Goal: Task Accomplishment & Management: Use online tool/utility

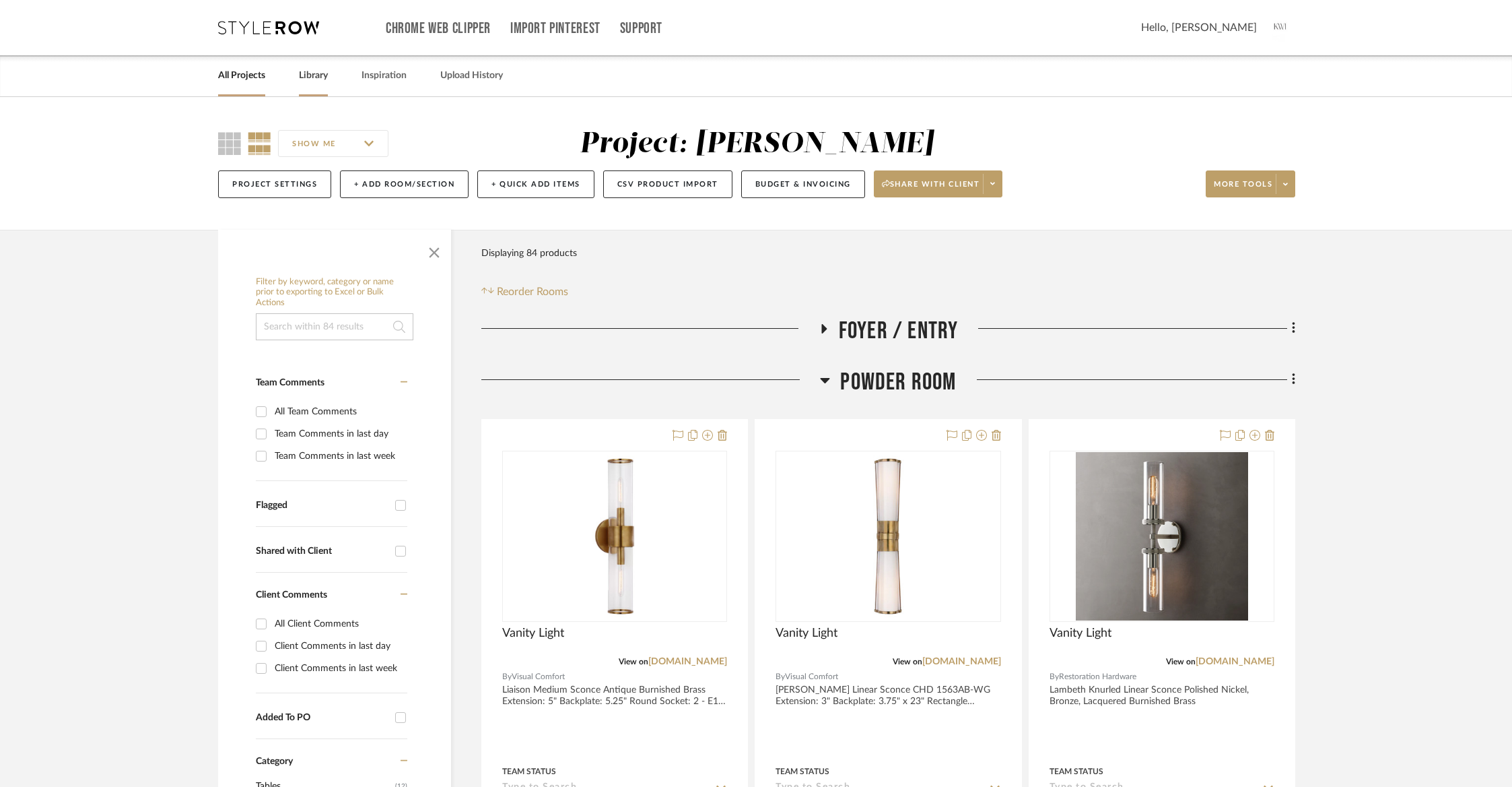
click at [323, 78] on link "Library" at bounding box center [313, 75] width 29 height 18
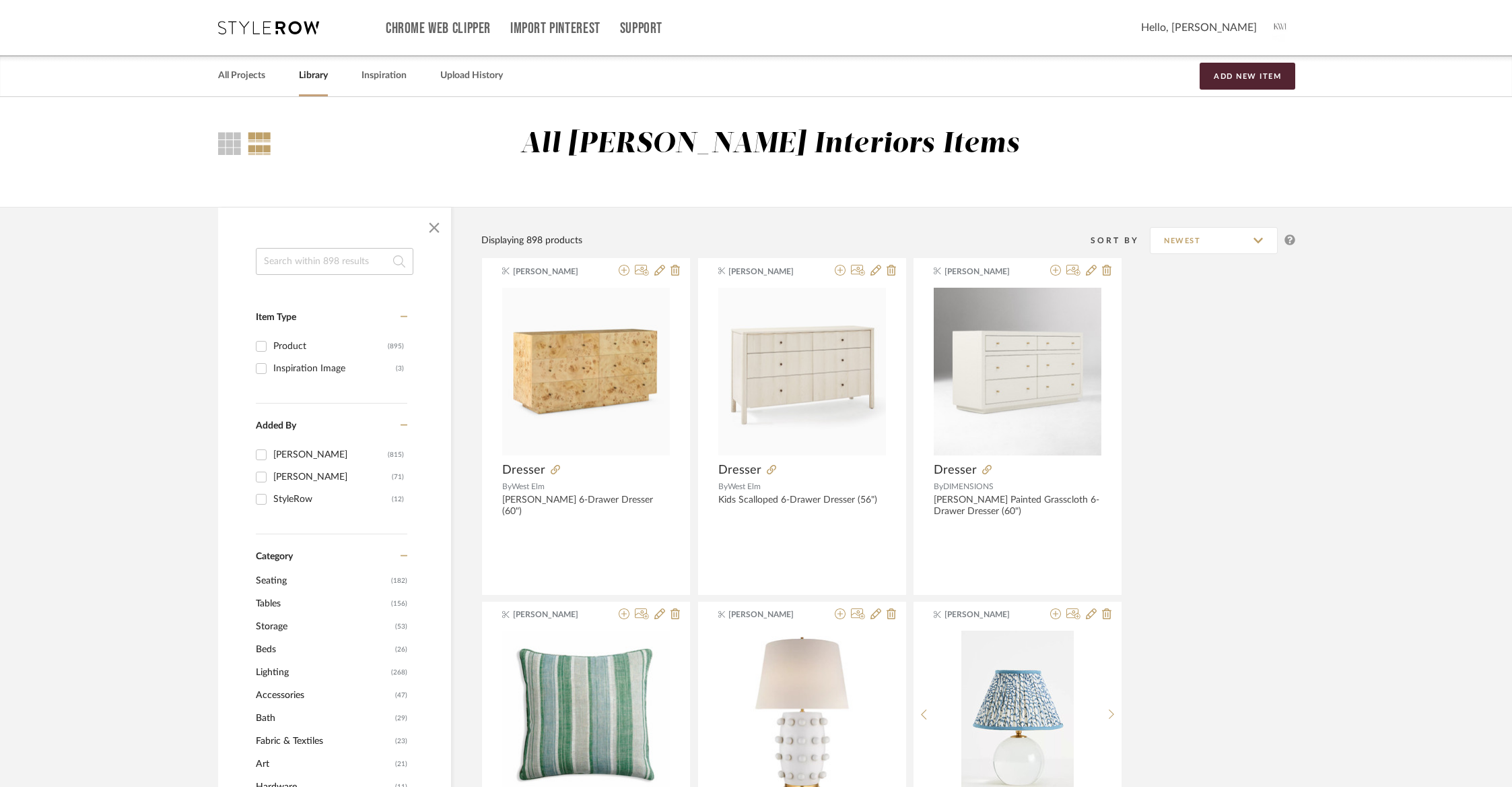
click at [340, 260] on input at bounding box center [334, 261] width 158 height 27
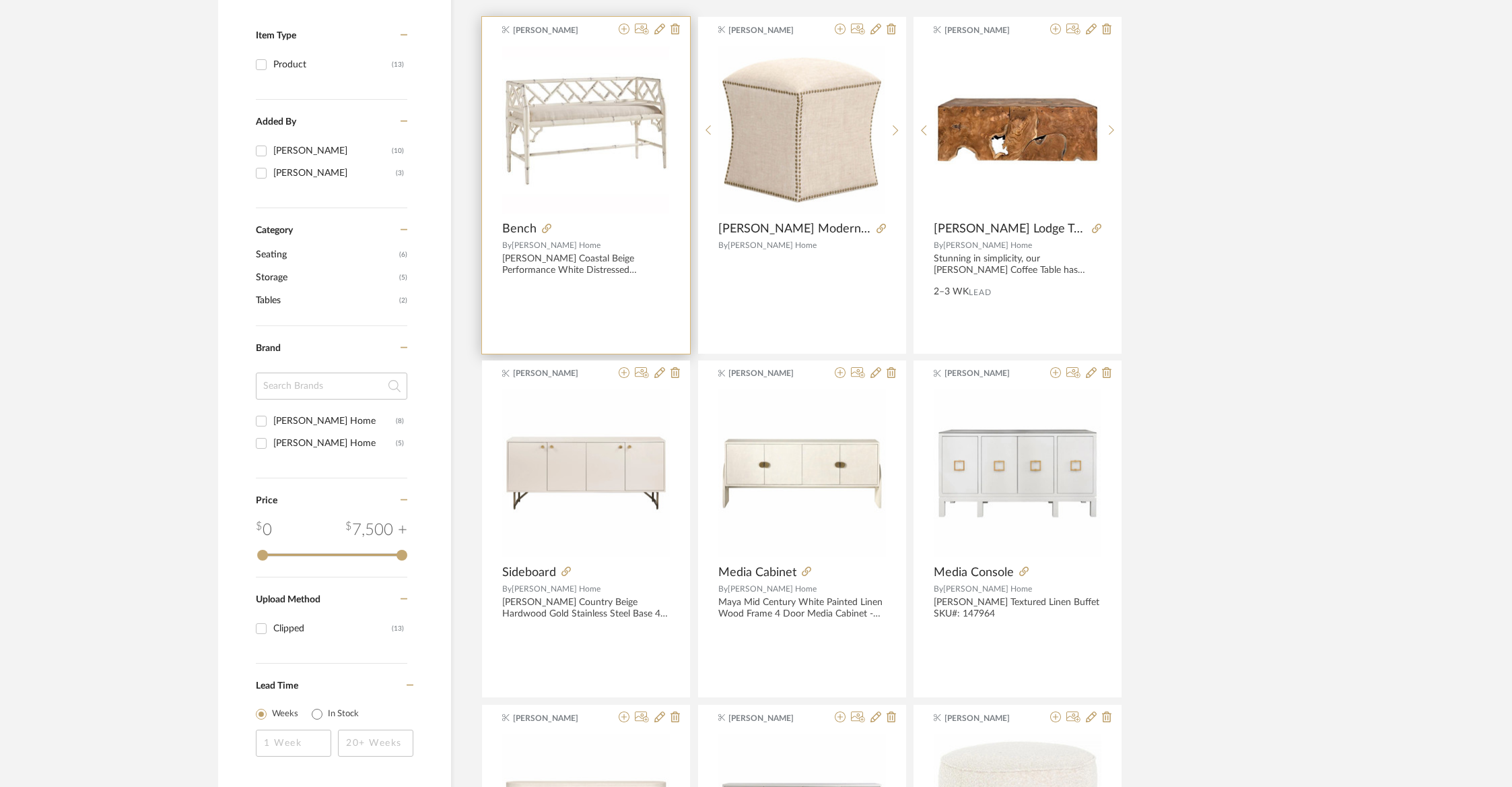
scroll to position [310, 0]
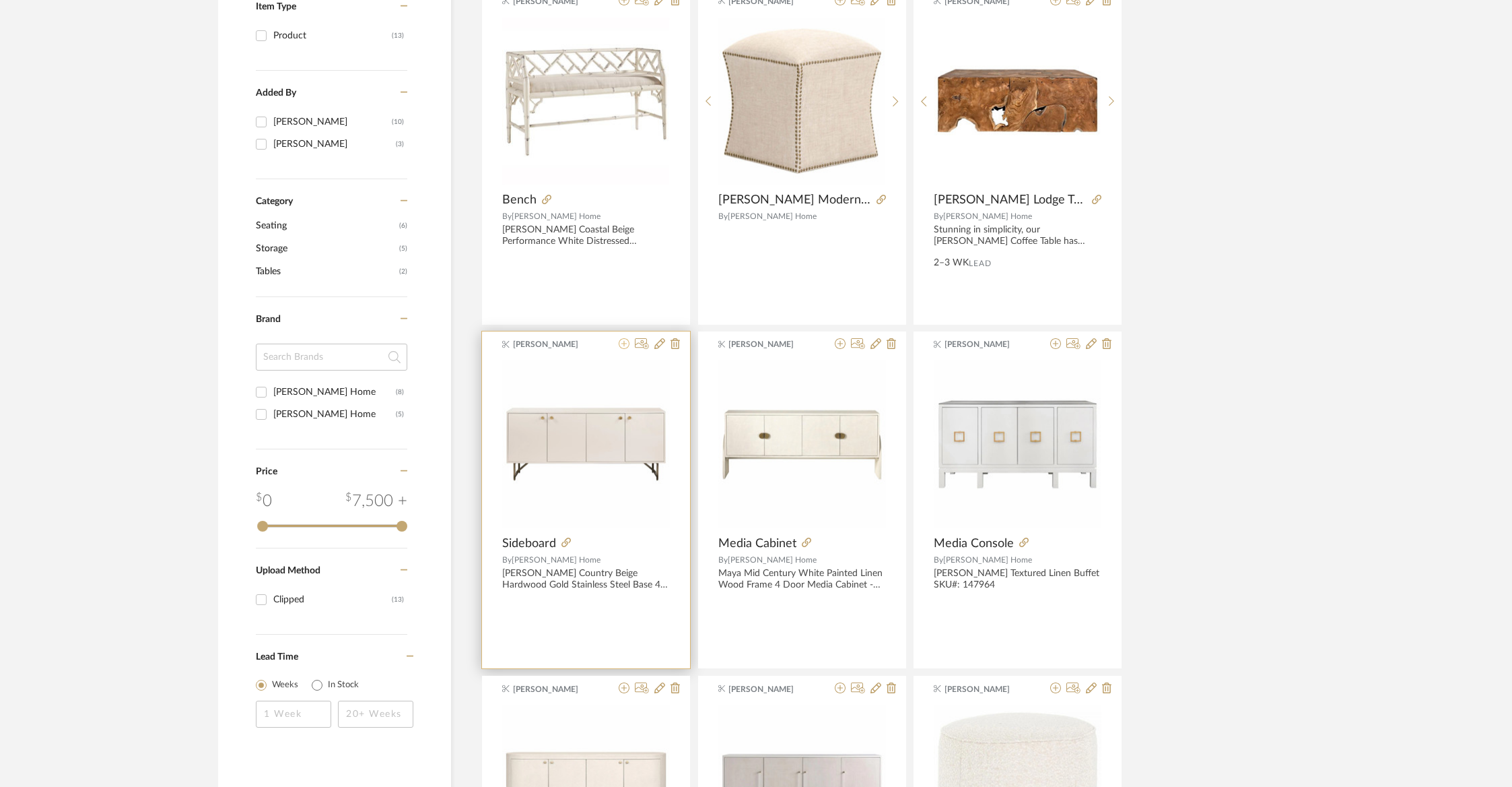
type input "[PERSON_NAME]"
click at [624, 344] on icon at bounding box center [623, 343] width 10 height 10
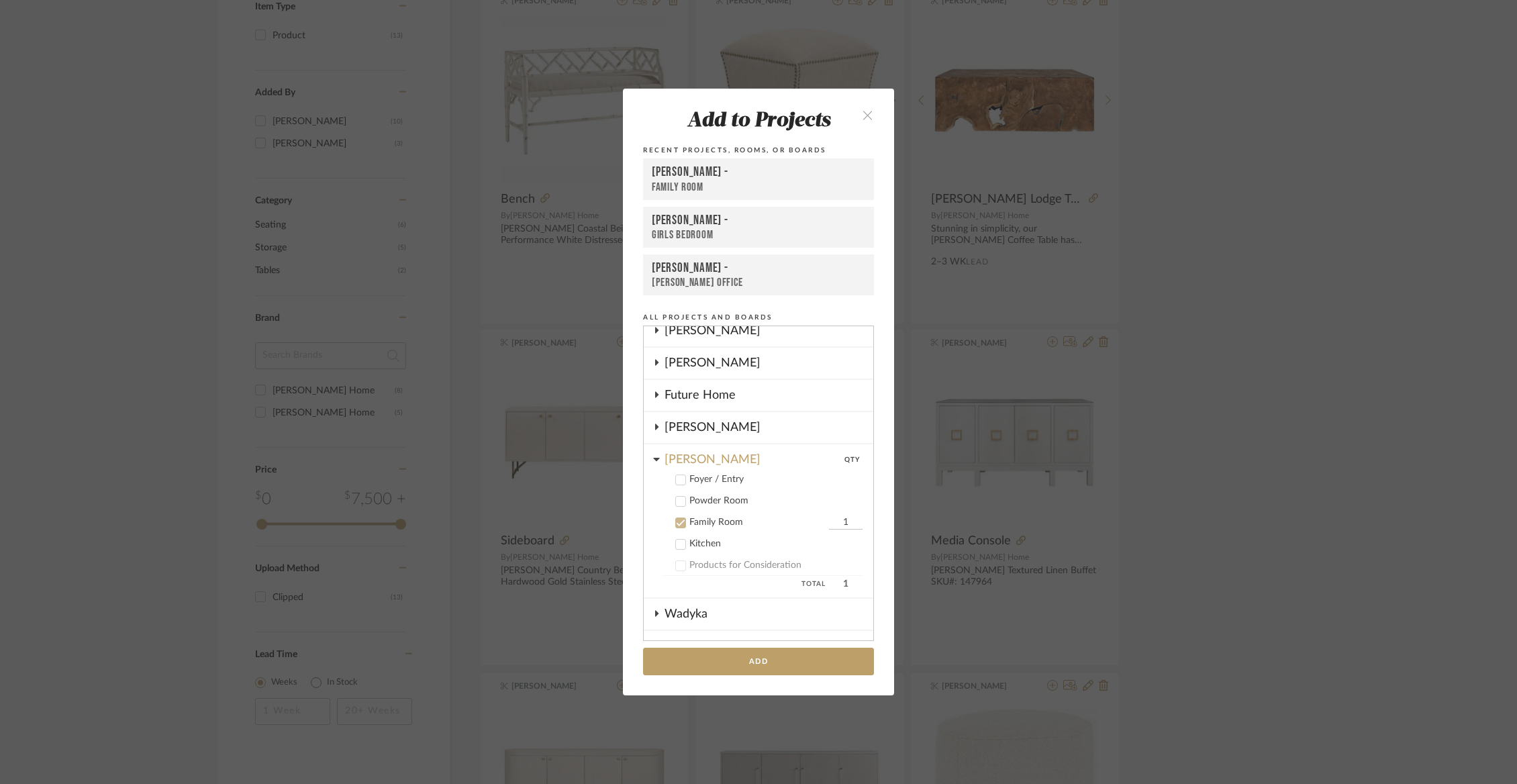
scroll to position [41, 0]
click at [677, 525] on icon at bounding box center [681, 524] width 9 height 9
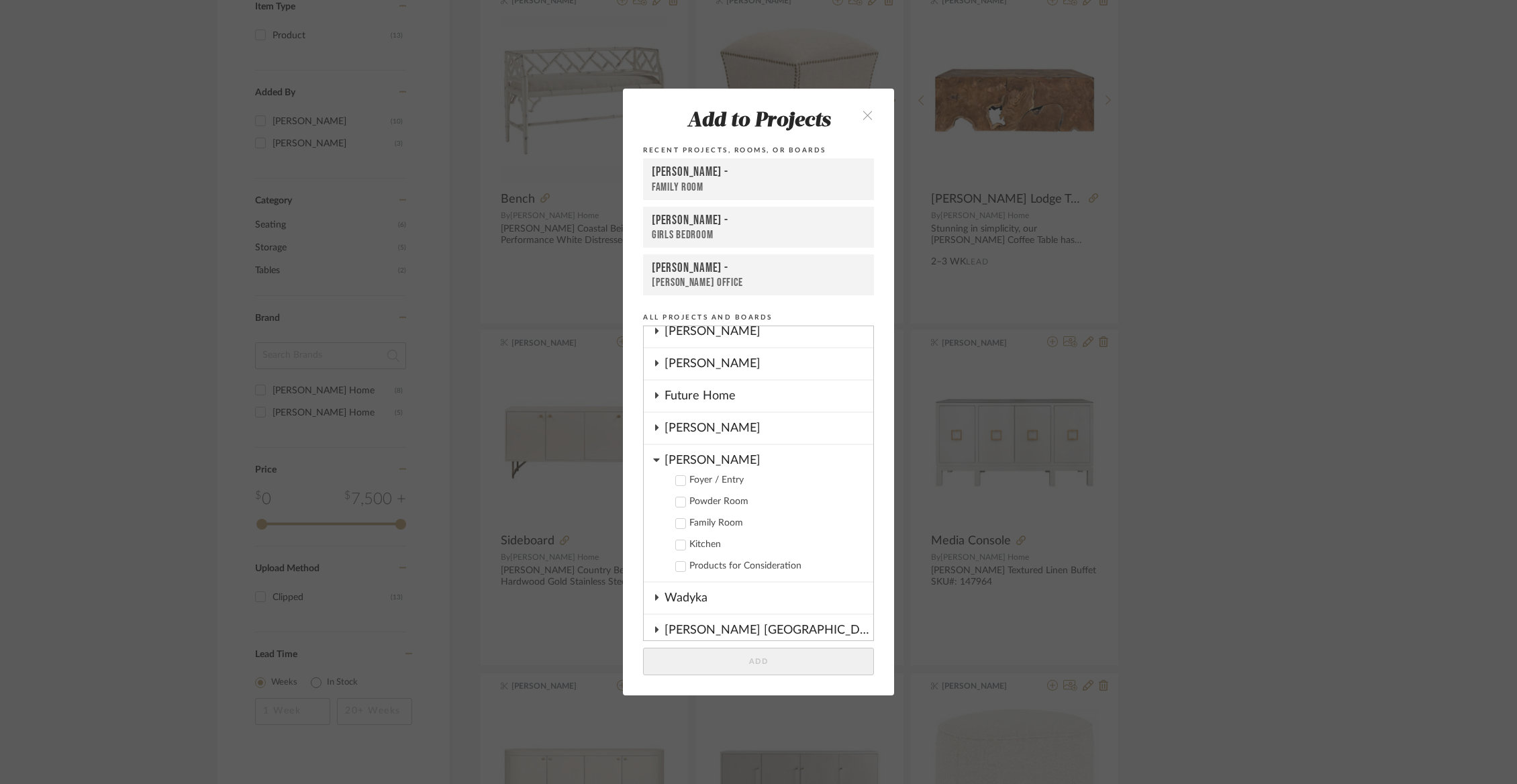
click at [677, 465] on div "[PERSON_NAME]" at bounding box center [769, 456] width 209 height 24
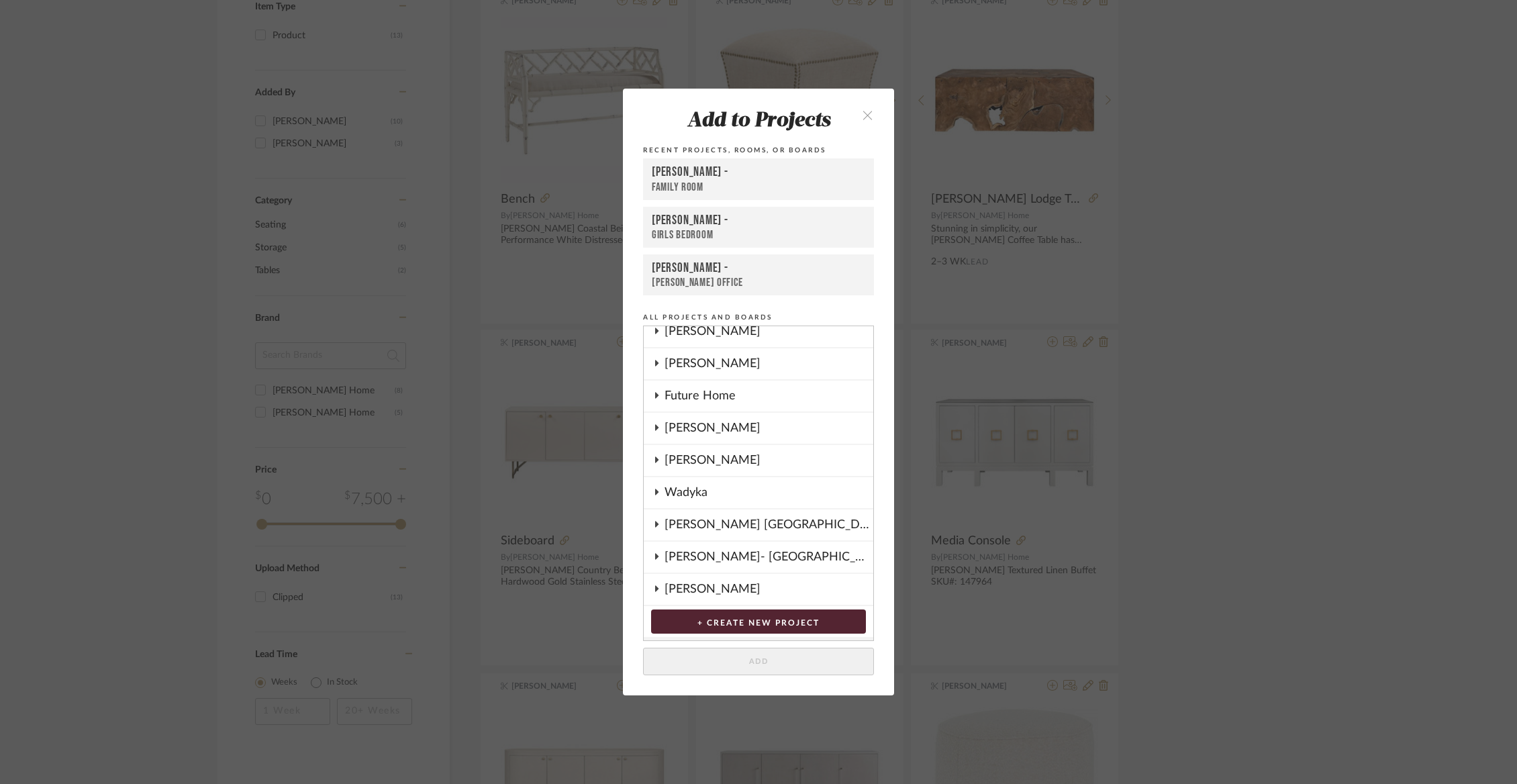
click at [694, 337] on div "[PERSON_NAME]" at bounding box center [769, 331] width 209 height 31
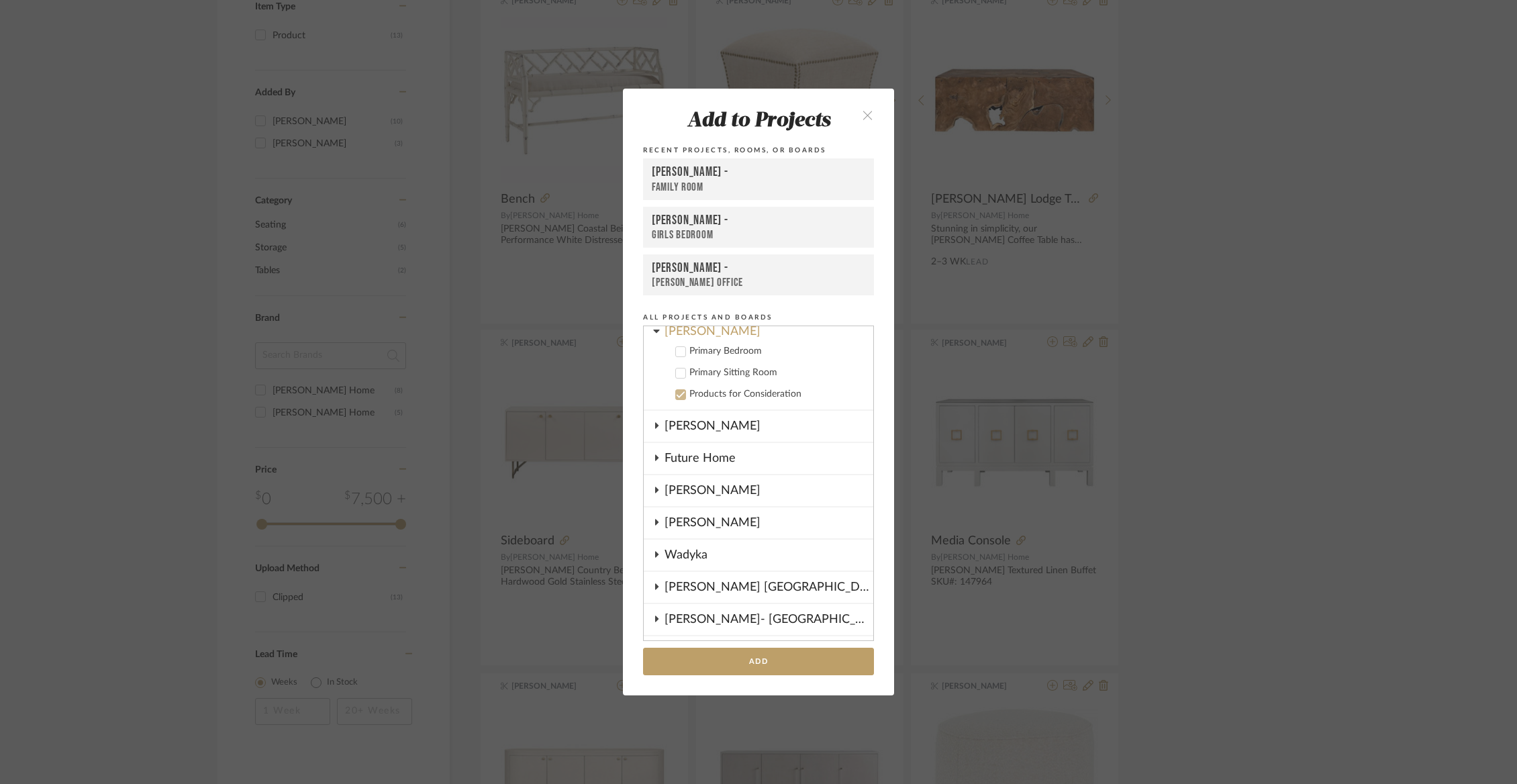
click at [676, 371] on icon at bounding box center [681, 373] width 9 height 9
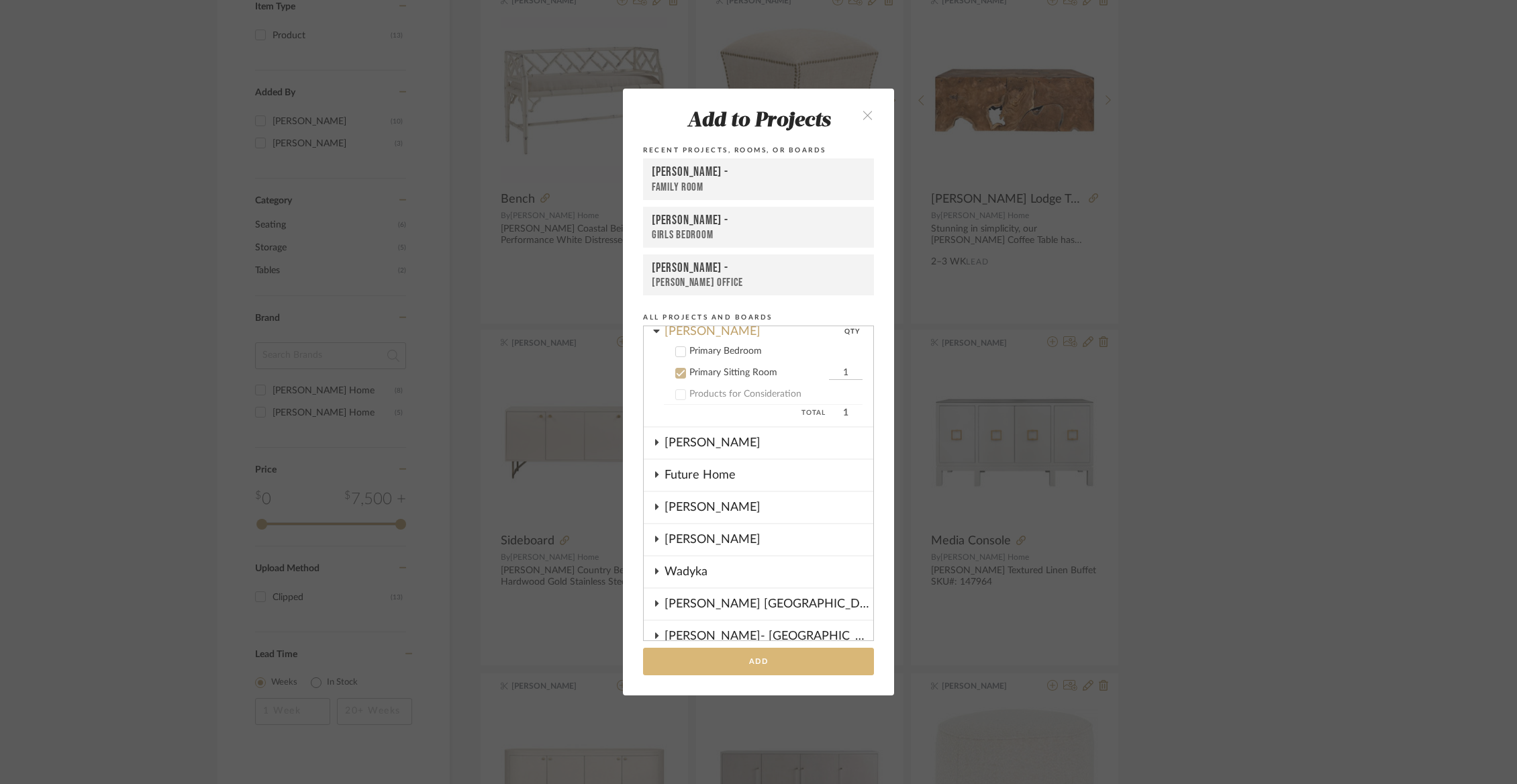
click at [735, 665] on button "Add" at bounding box center [758, 661] width 230 height 27
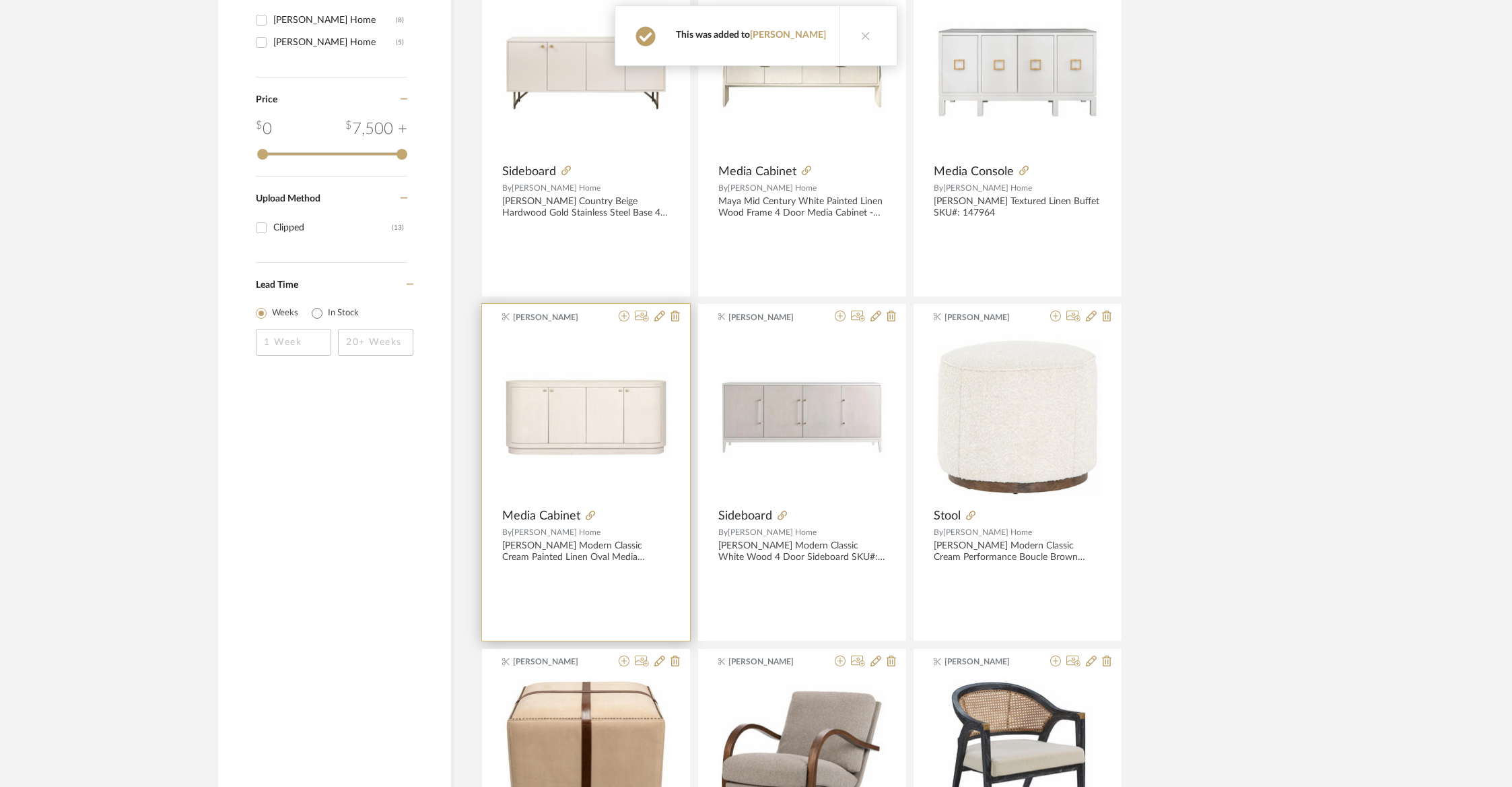
scroll to position [691, 0]
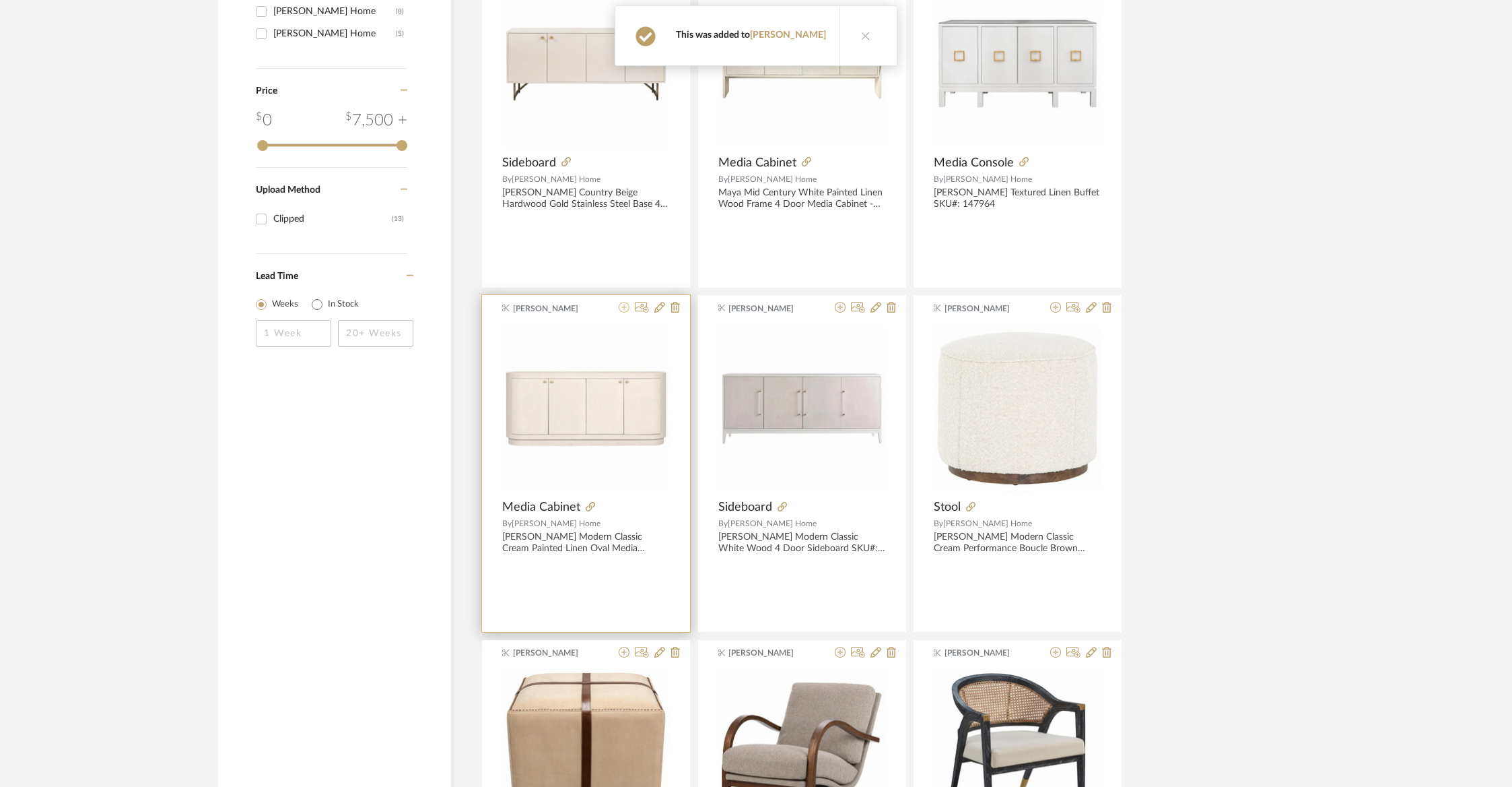
click at [623, 308] on icon at bounding box center [623, 307] width 10 height 10
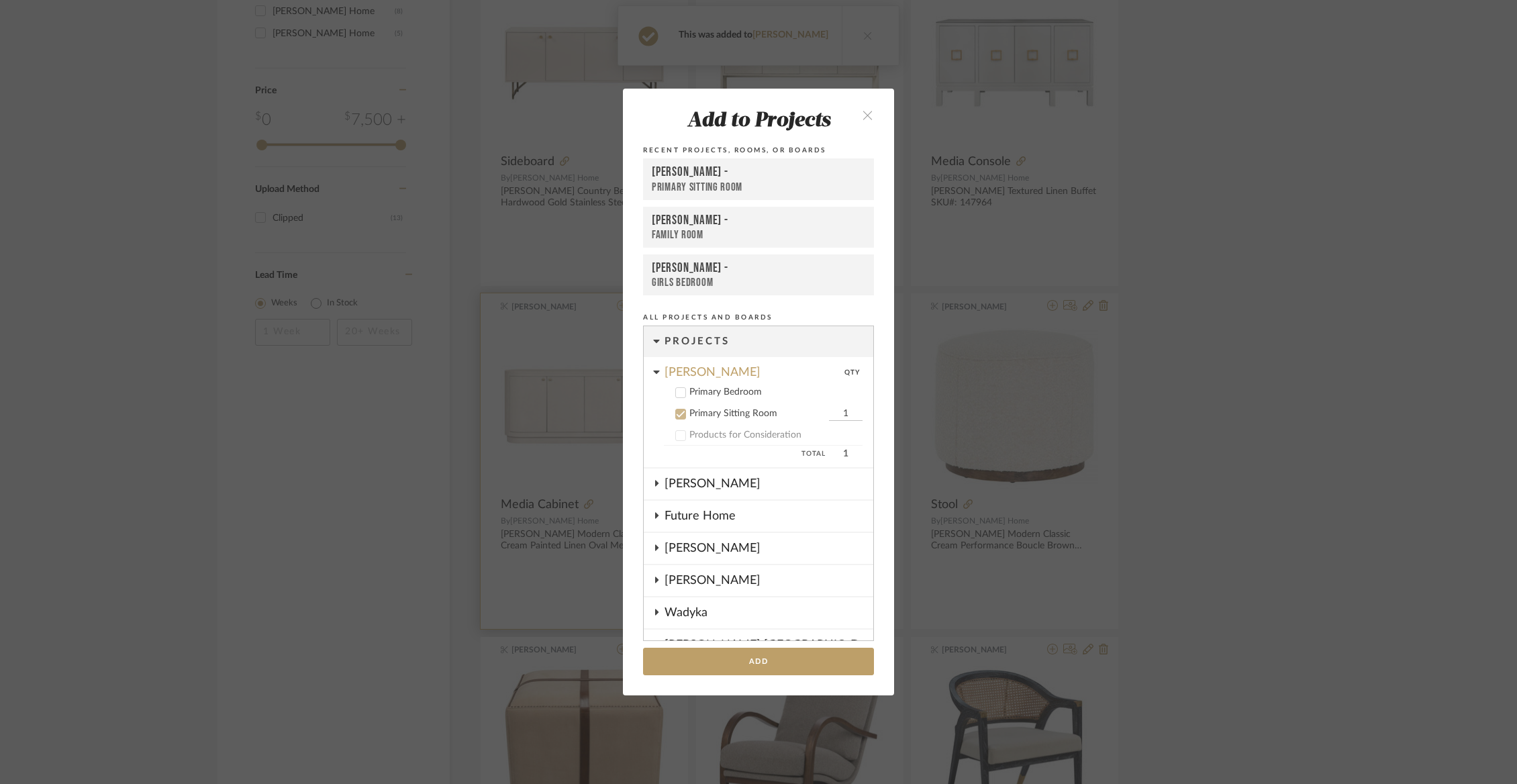
scroll to position [76, 0]
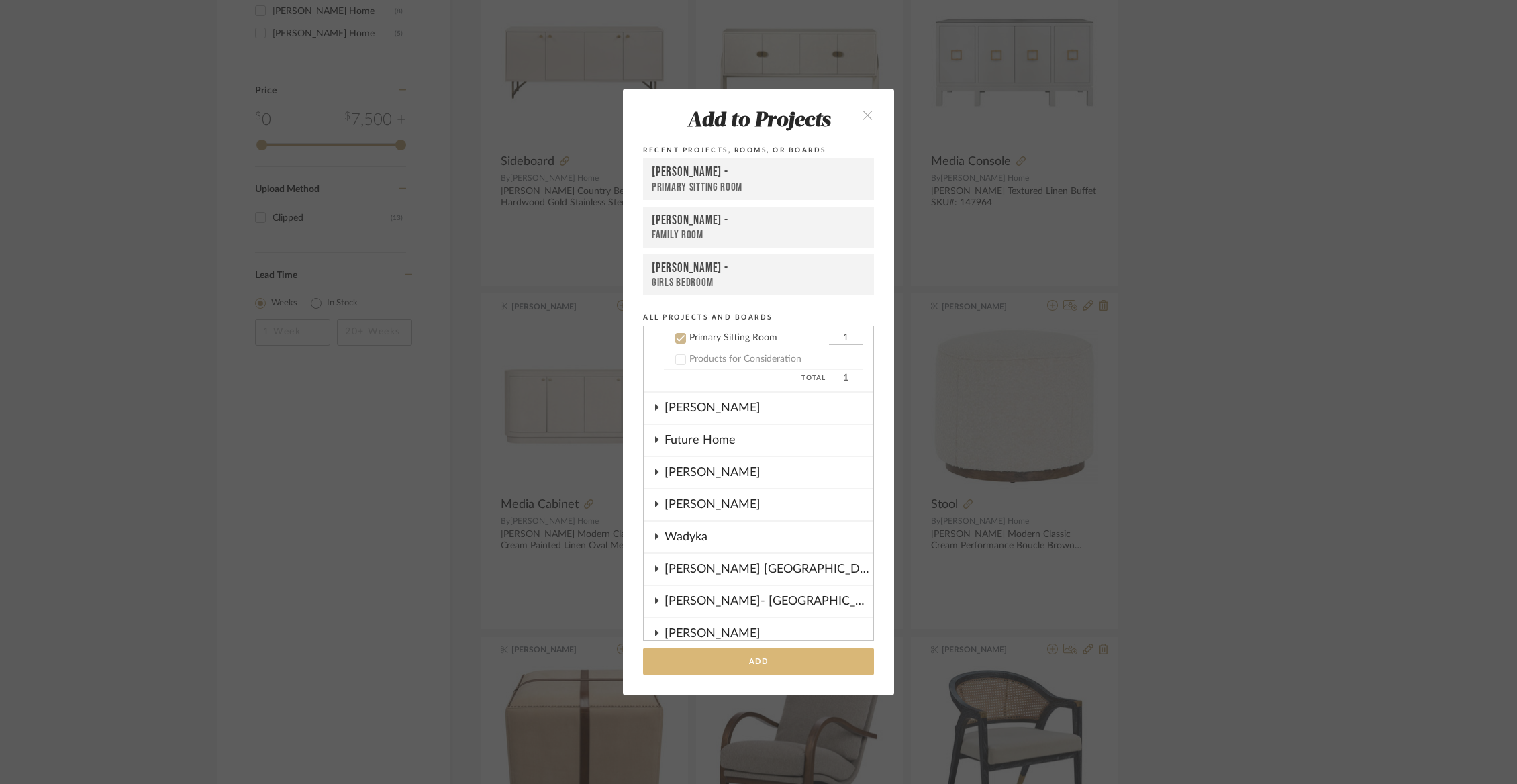
click at [740, 668] on button "Add" at bounding box center [758, 661] width 230 height 27
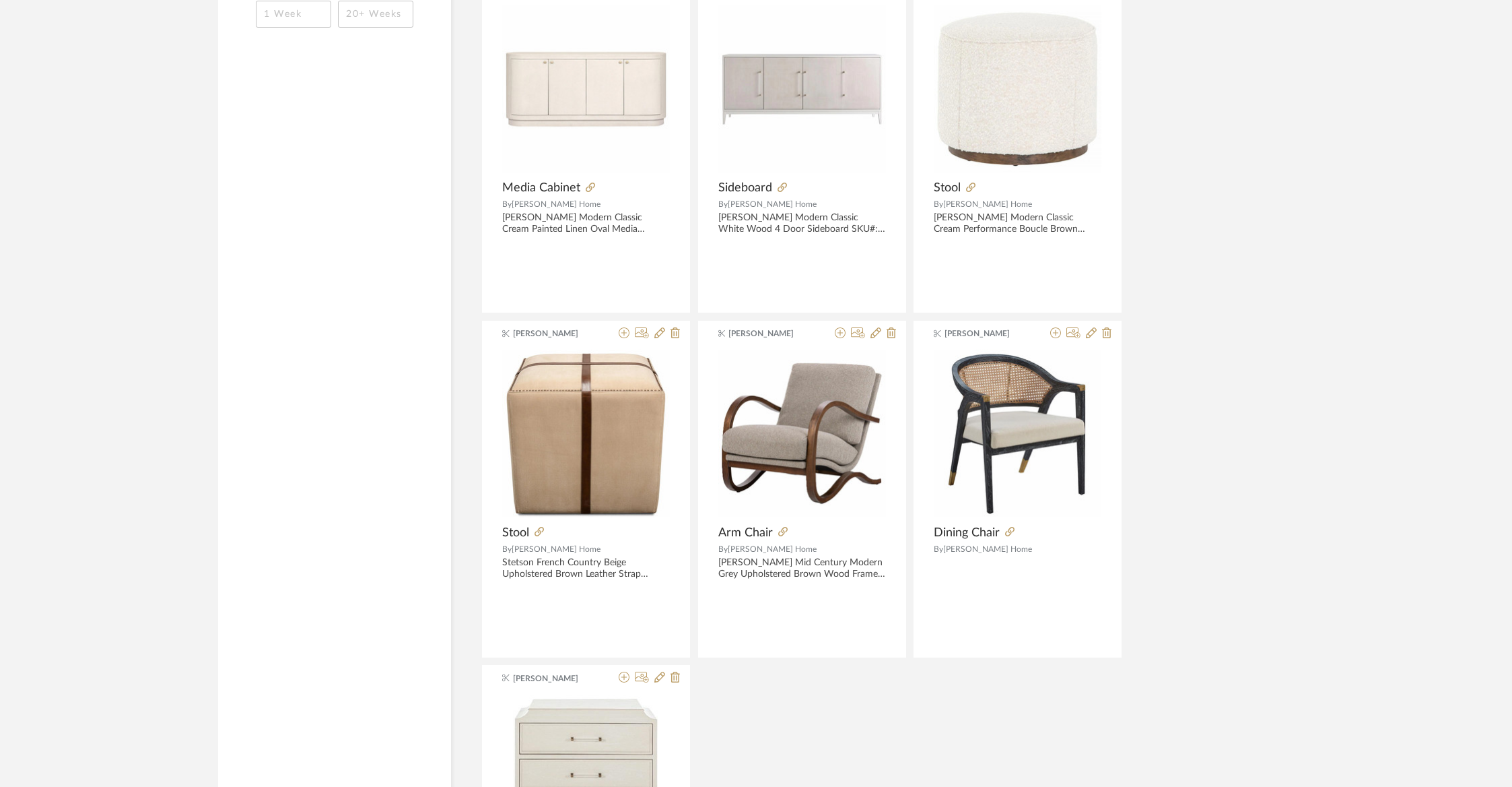
scroll to position [1044, 0]
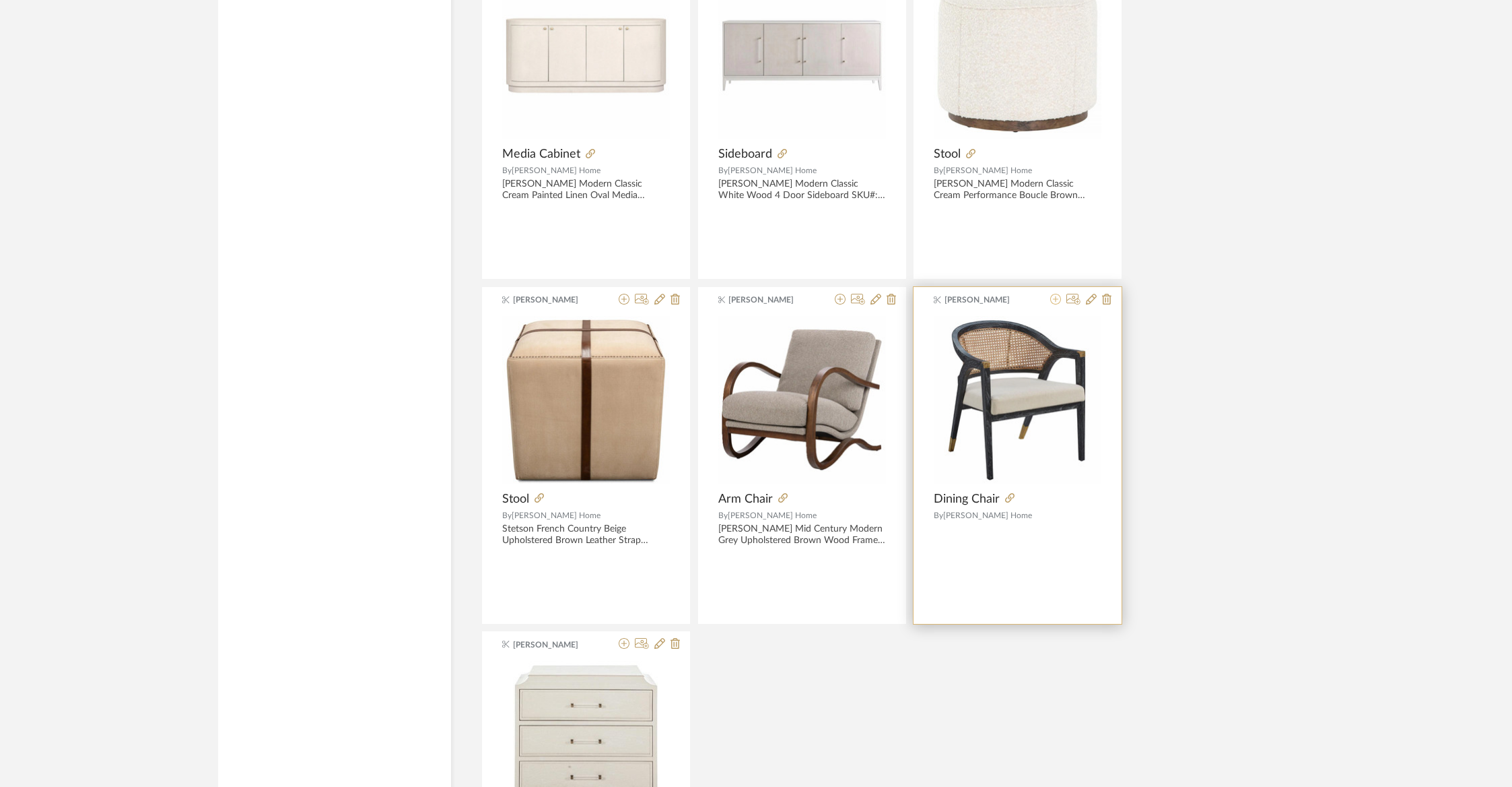
click at [1057, 297] on icon at bounding box center [1055, 298] width 10 height 10
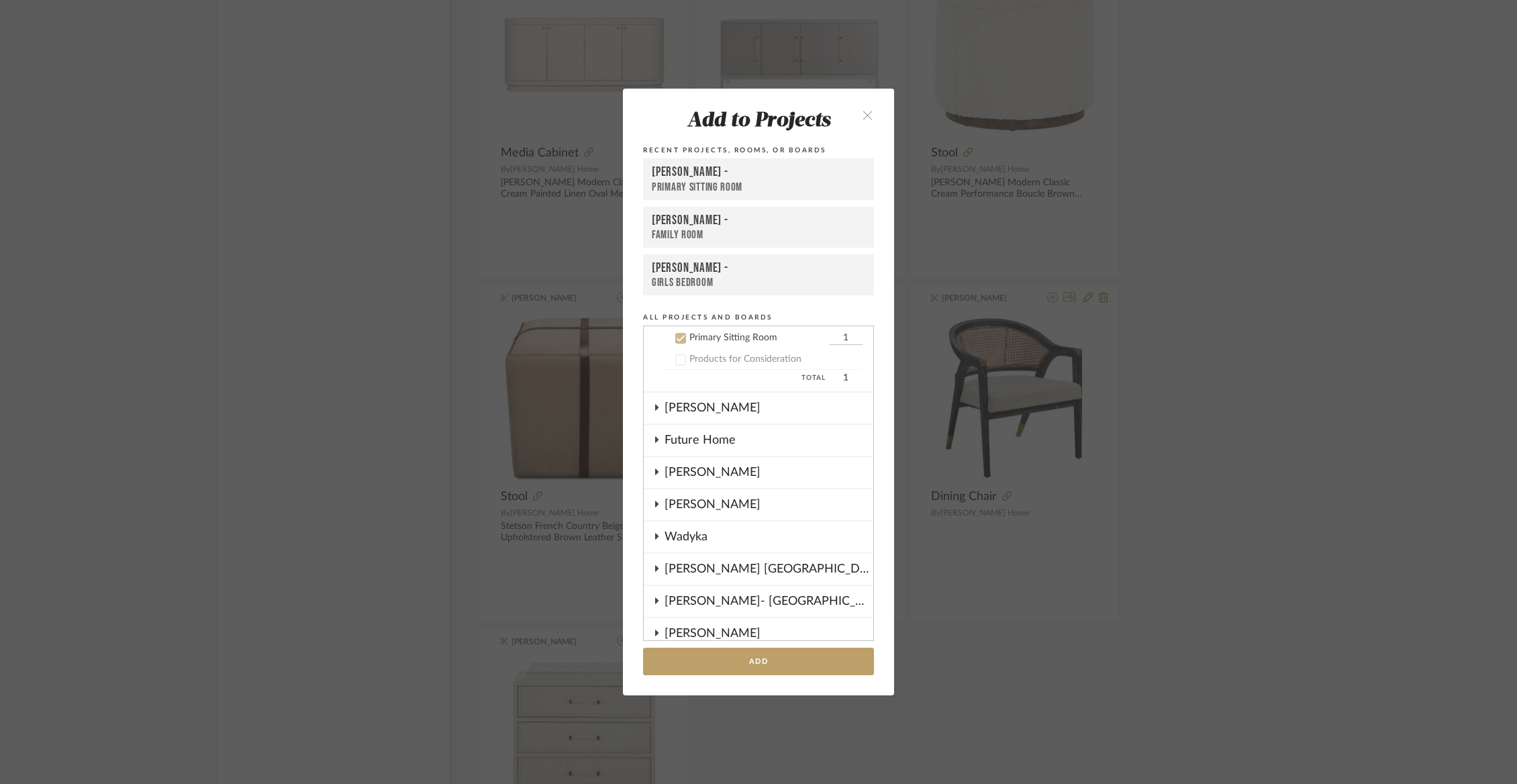
scroll to position [0, 0]
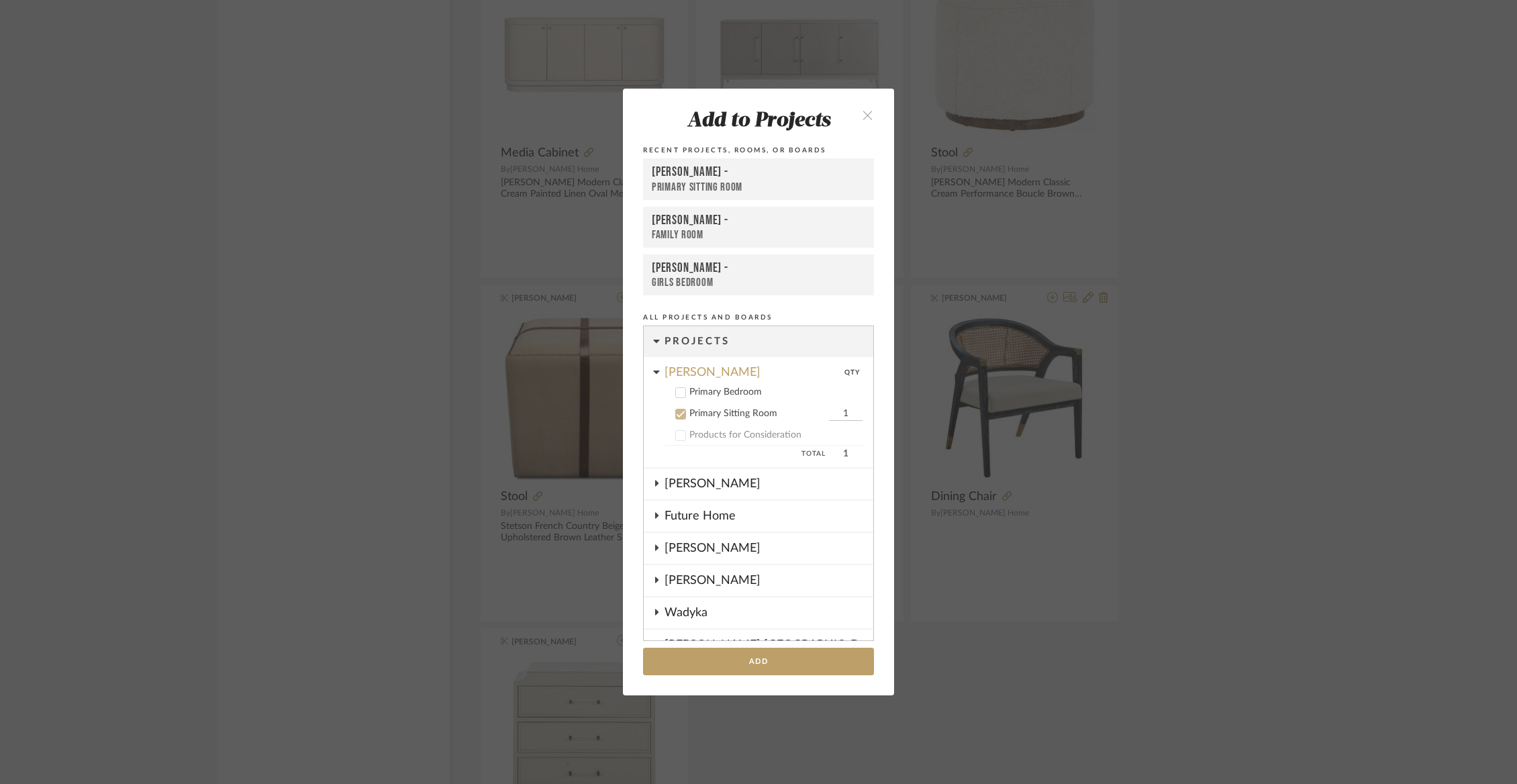
click at [689, 393] on div "Primary Bedroom" at bounding box center [776, 392] width 173 height 11
click at [679, 411] on icon at bounding box center [681, 414] width 9 height 9
click at [725, 656] on button "Add" at bounding box center [758, 661] width 230 height 27
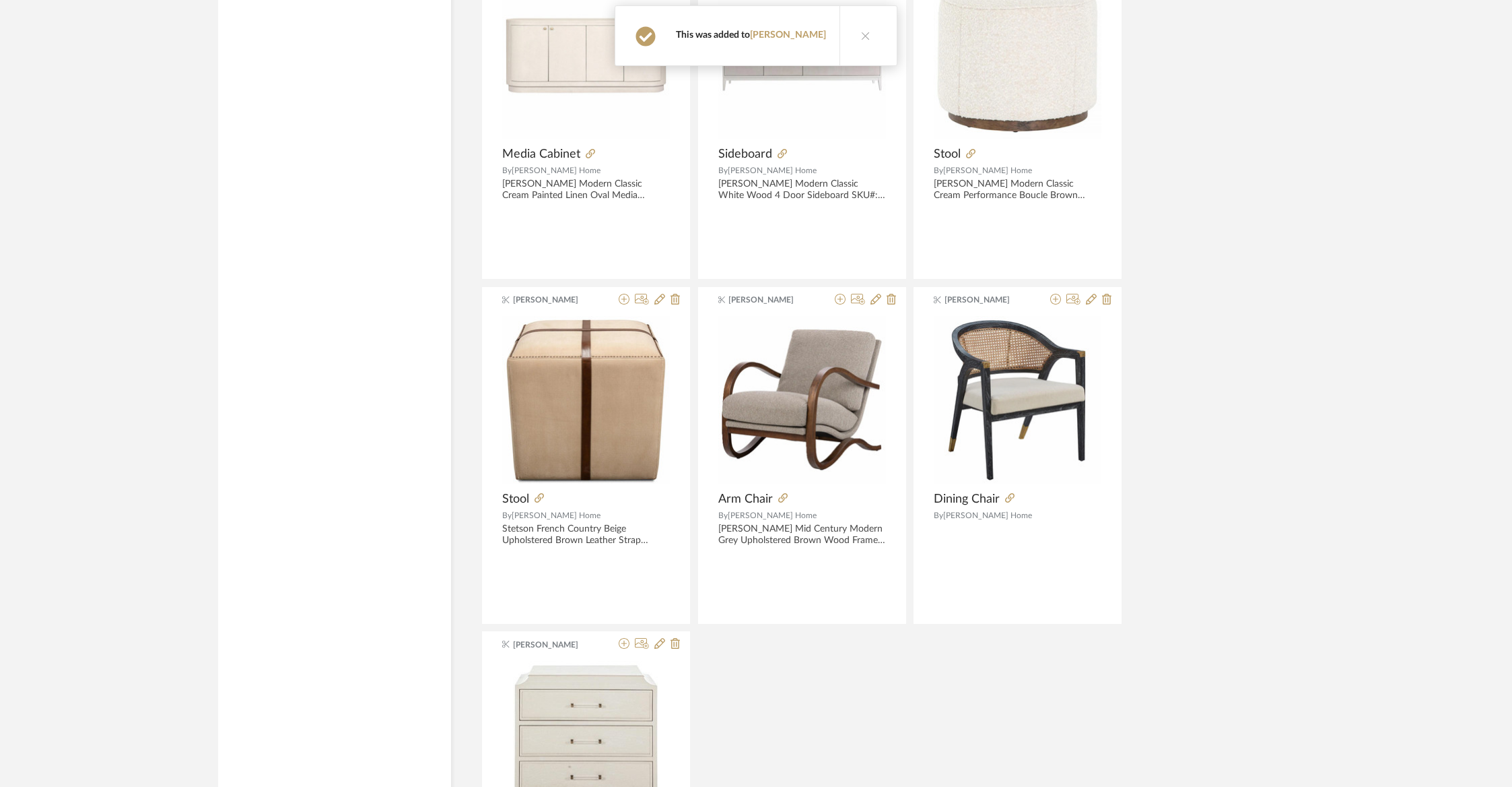
scroll to position [1314, 0]
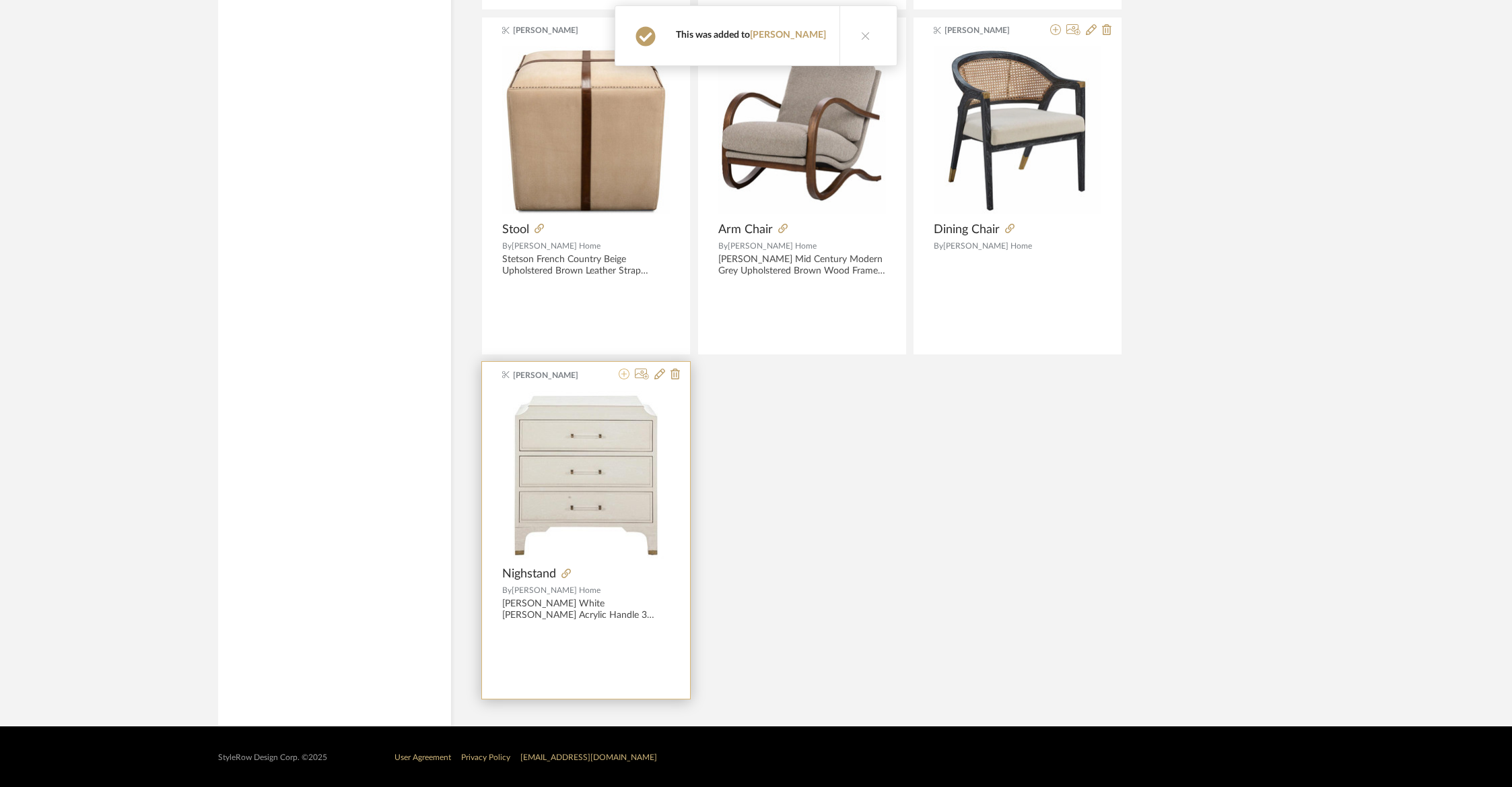
click at [624, 371] on icon at bounding box center [623, 373] width 10 height 10
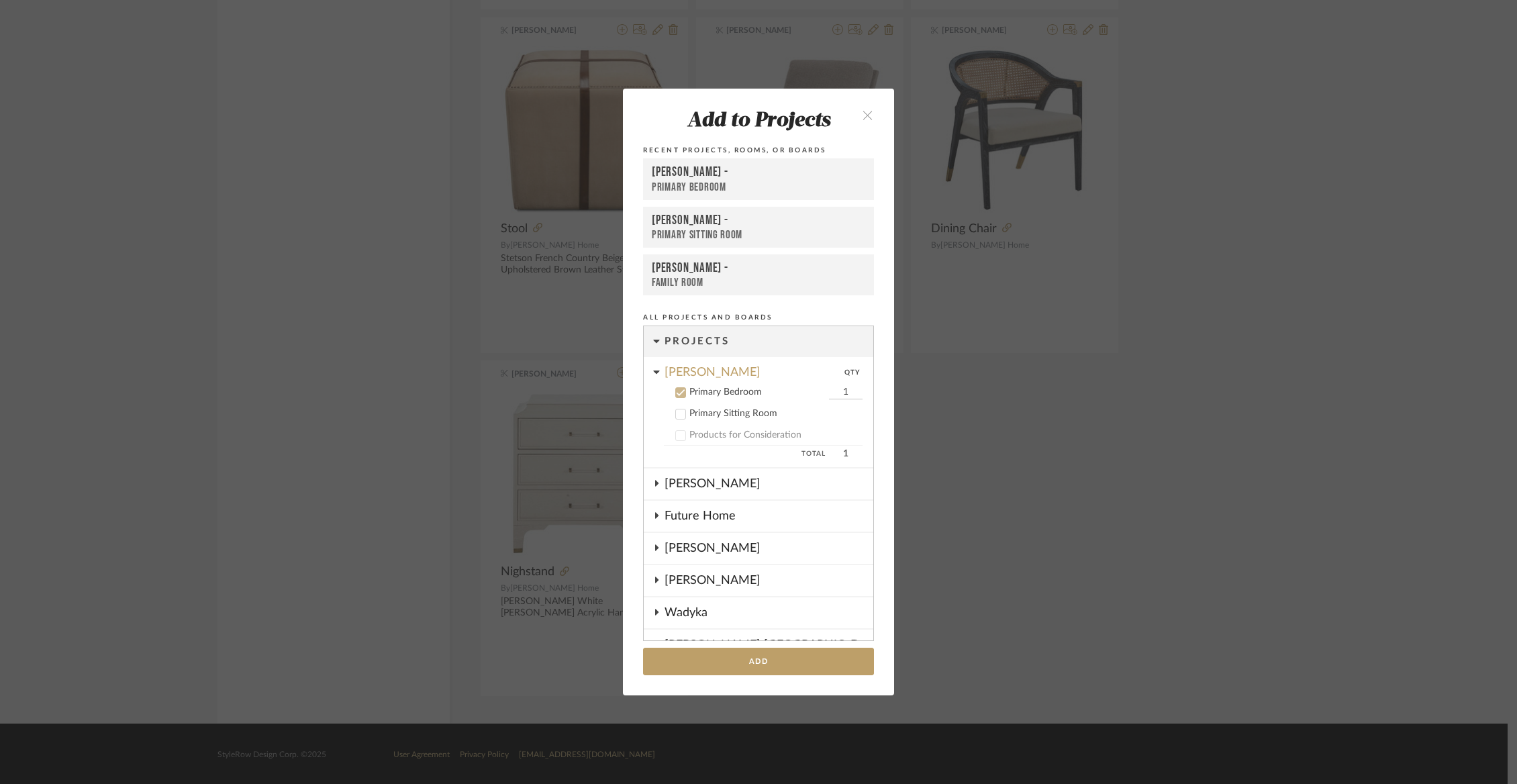
scroll to position [55, 0]
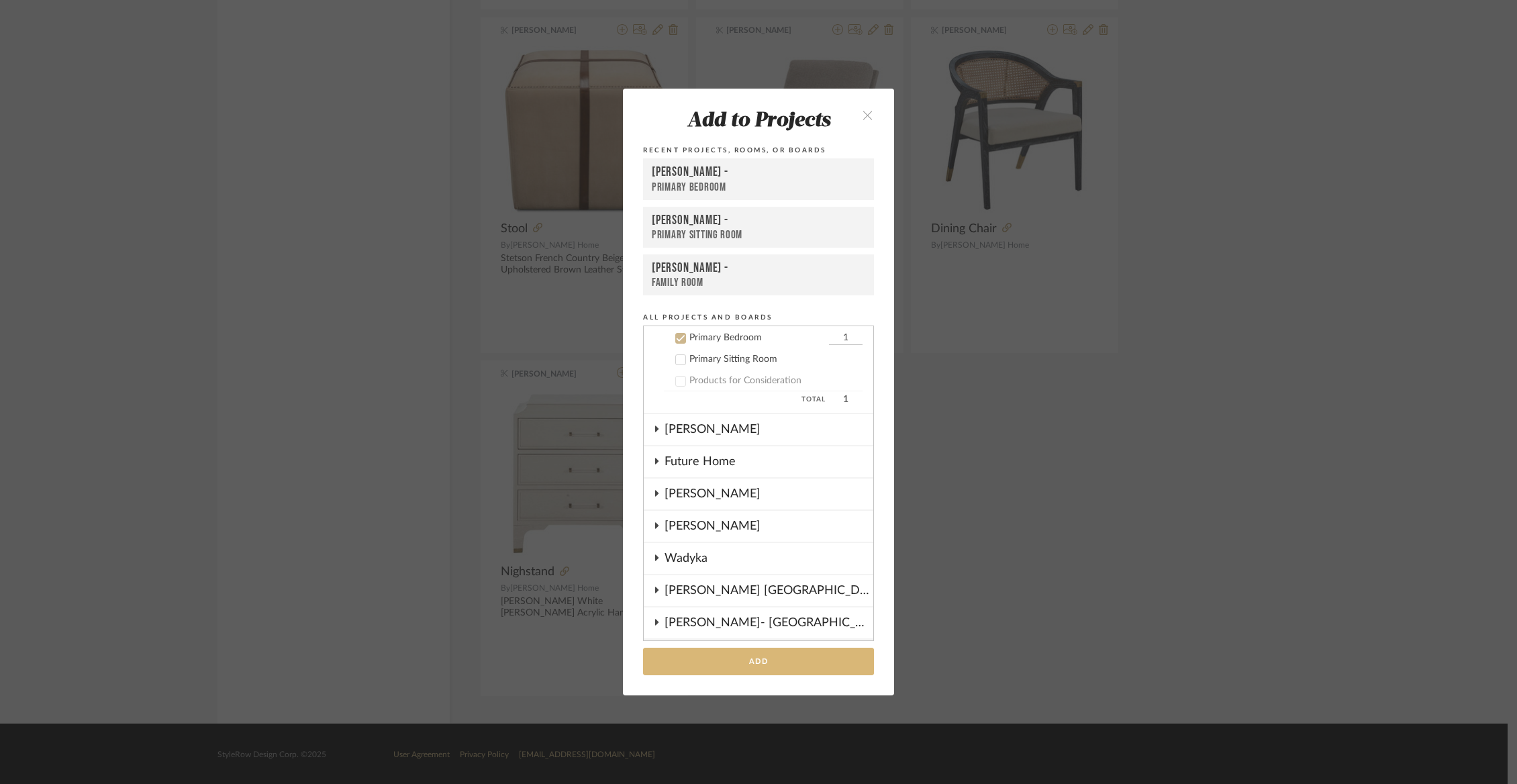
click at [681, 664] on button "Add" at bounding box center [758, 661] width 230 height 27
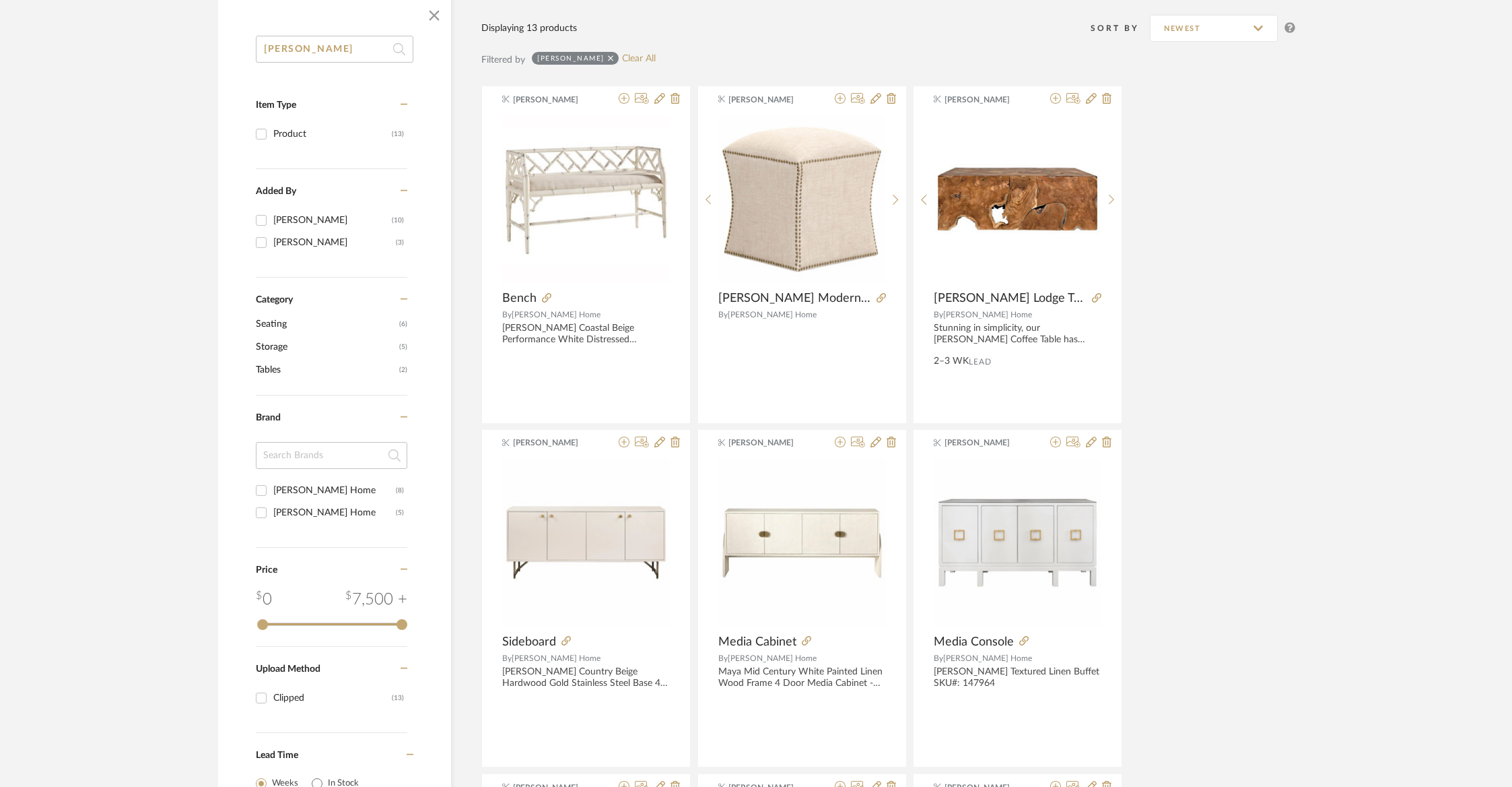
scroll to position [112, 0]
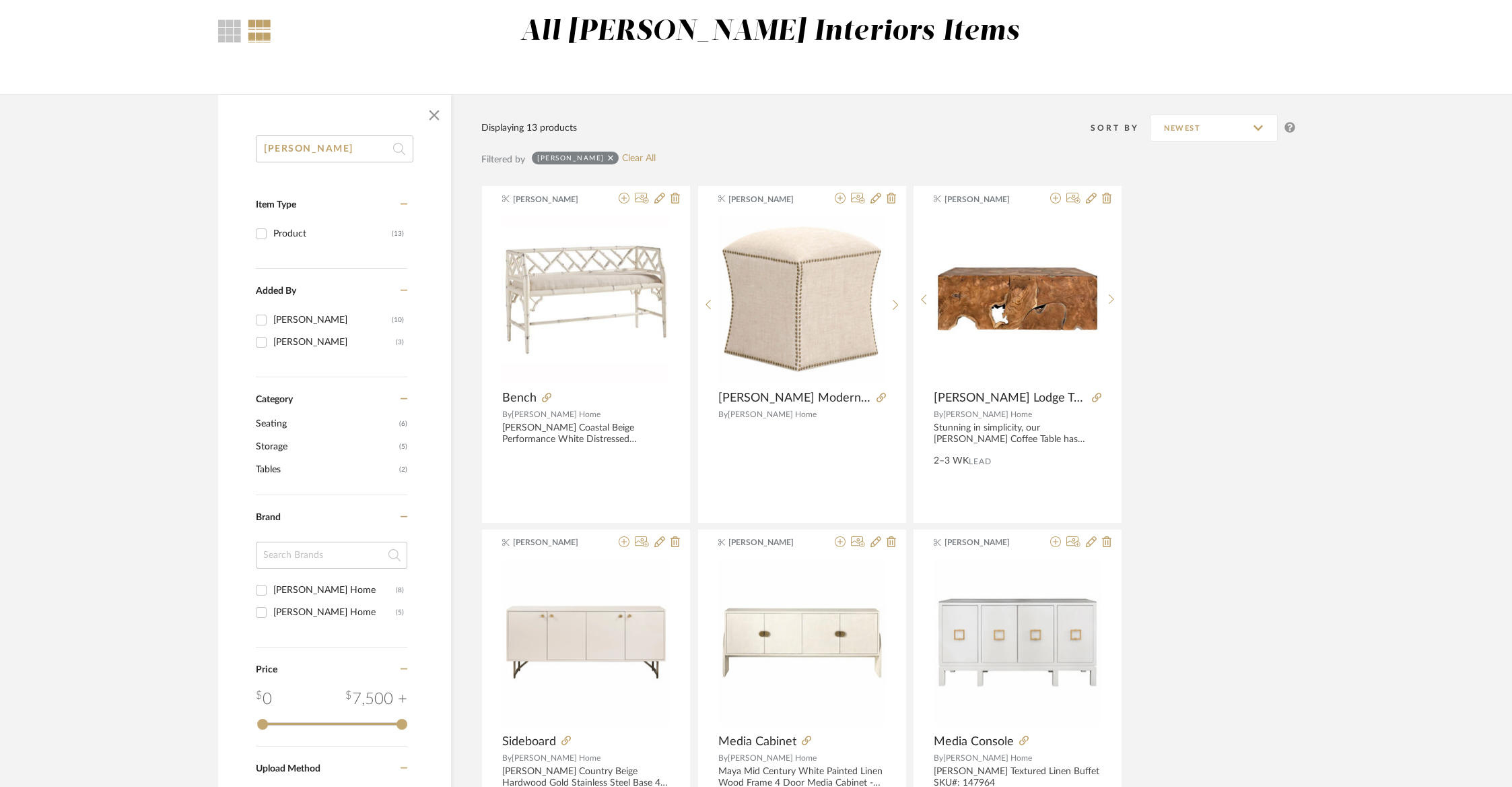
click at [607, 159] on icon at bounding box center [610, 159] width 6 height 9
